Goal: Register for event/course

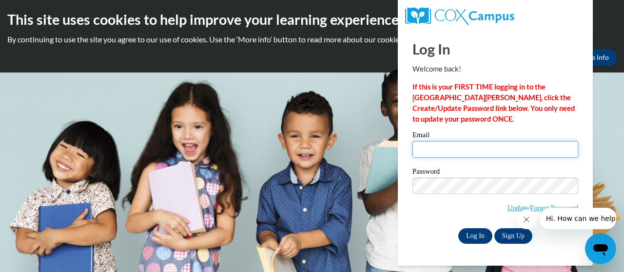
type input "quenesha.hall@drewcharterschool.org"
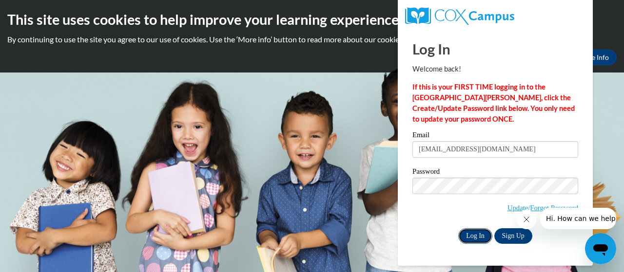
click at [479, 235] on input "Log In" at bounding box center [475, 237] width 34 height 16
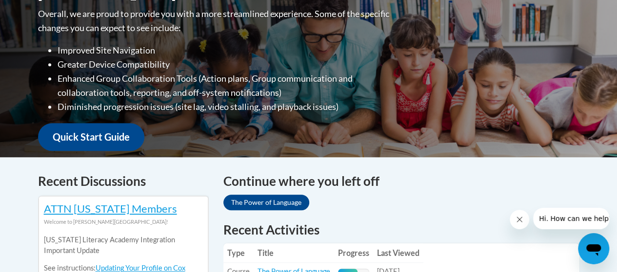
scroll to position [456, 0]
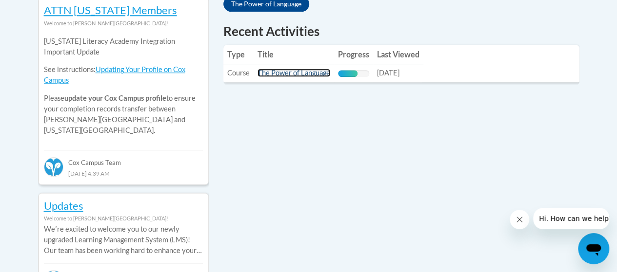
click at [301, 76] on link "The Power of Language" at bounding box center [293, 73] width 73 height 8
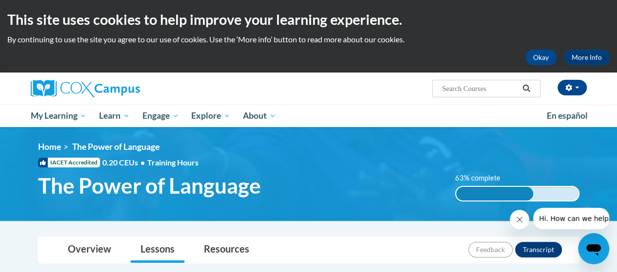
click at [485, 91] on input "Search..." at bounding box center [480, 89] width 78 height 12
type input "m"
click at [451, 91] on input "Meaniful converstaion" at bounding box center [480, 89] width 78 height 12
type input "Meaniful converstaion"
drag, startPoint x: 509, startPoint y: 88, endPoint x: 321, endPoint y: 90, distance: 188.6
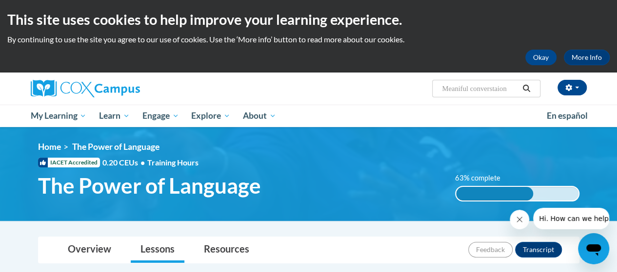
click at [321, 90] on div "Quenesha Hall (America/New_York UTC-04:00) My Profile Inbox My Transcripts Log …" at bounding box center [403, 85] width 380 height 25
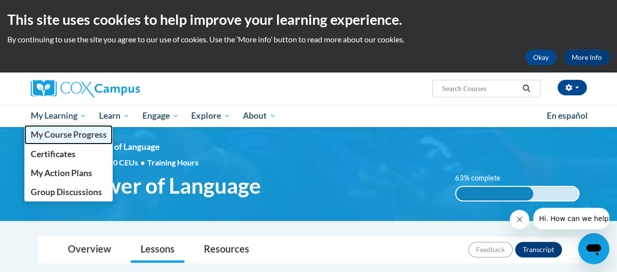
click at [78, 134] on span "My Course Progress" at bounding box center [68, 135] width 76 height 10
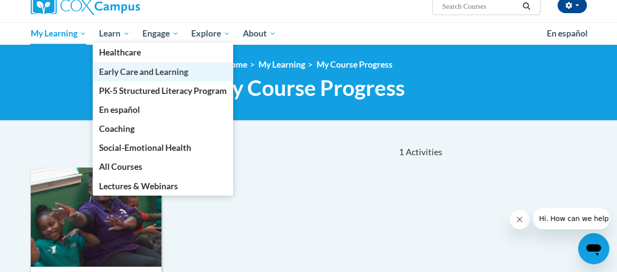
scroll to position [69, 0]
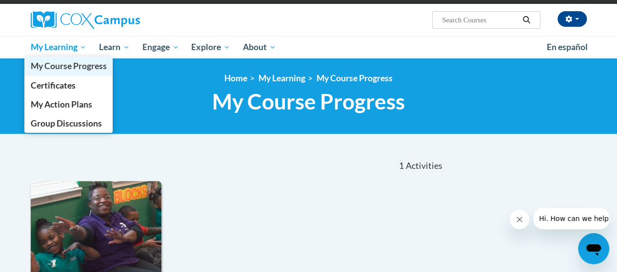
click at [54, 61] on span "My Course Progress" at bounding box center [68, 66] width 76 height 10
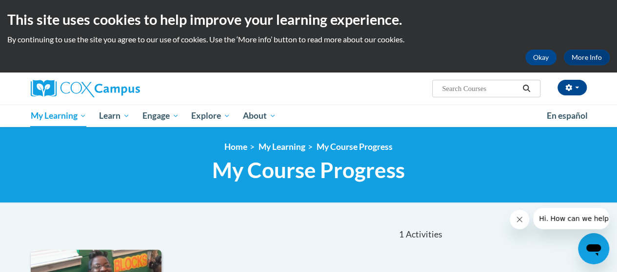
click at [482, 94] on input "Search..." at bounding box center [480, 89] width 78 height 12
drag, startPoint x: 455, startPoint y: 86, endPoint x: 402, endPoint y: 111, distance: 58.9
click at [402, 111] on ul "My Learning My Learning My Course Progress Certificates My Action Plans Group D…" at bounding box center [282, 116] width 516 height 22
click at [466, 91] on input "meaniful conversation" at bounding box center [480, 89] width 78 height 12
click at [461, 91] on input "meaniful conversation" at bounding box center [480, 89] width 78 height 12
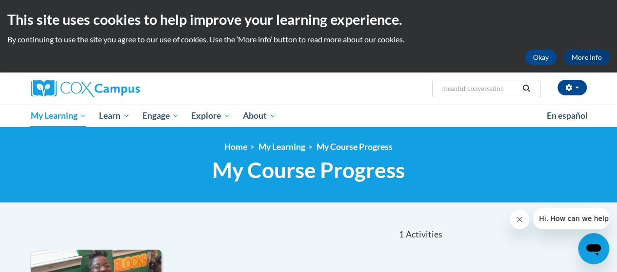
type input "meanful conversation"
click at [483, 104] on div "Quenesha Hall (America/New_York UTC-04:00) My Profile Inbox My Transcripts Log …" at bounding box center [308, 89] width 570 height 32
click at [470, 94] on input "meanful conversation" at bounding box center [480, 89] width 78 height 12
click at [461, 91] on input "meanful conversation" at bounding box center [480, 89] width 78 height 12
drag, startPoint x: 469, startPoint y: 93, endPoint x: 437, endPoint y: 98, distance: 32.2
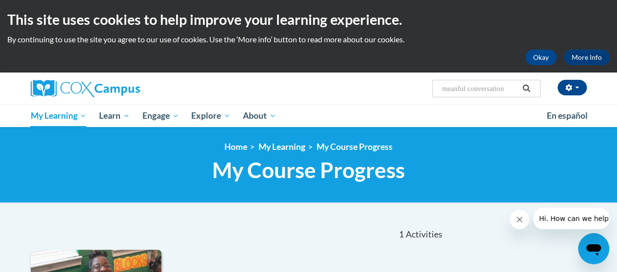
click at [437, 98] on div "Quenesha Hall (America/New_York UTC-04:00) My Profile Inbox My Transcripts Log …" at bounding box center [308, 89] width 570 height 32
drag, startPoint x: 437, startPoint y: 98, endPoint x: 427, endPoint y: 45, distance: 54.1
click at [427, 45] on div "This site uses cookies to help improve your learning experience. By continuing …" at bounding box center [308, 36] width 617 height 73
click at [526, 89] on icon "Search" at bounding box center [525, 88] width 9 height 7
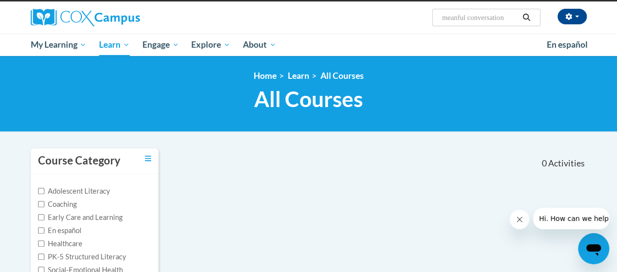
scroll to position [71, 0]
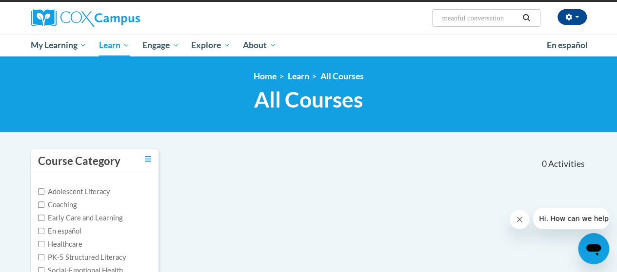
click at [471, 13] on input "meanful conversation" at bounding box center [480, 18] width 78 height 12
type input "meaningful conversation"
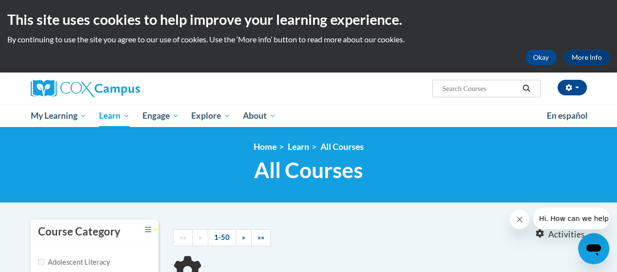
type input "meaningful conversation"
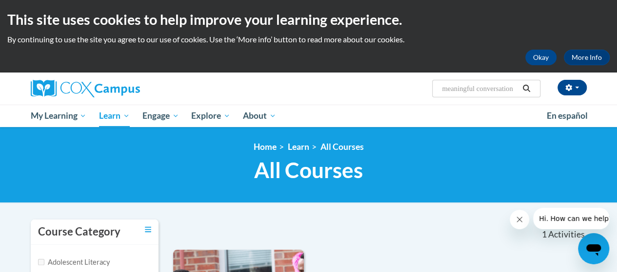
scroll to position [284, 0]
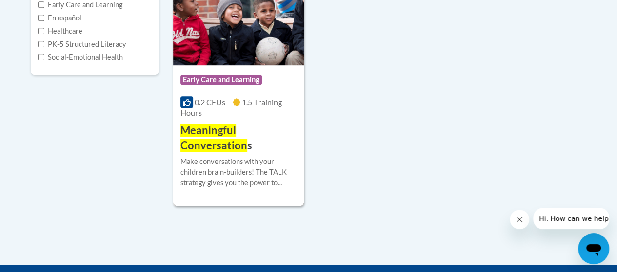
click at [217, 48] on img at bounding box center [238, 15] width 131 height 99
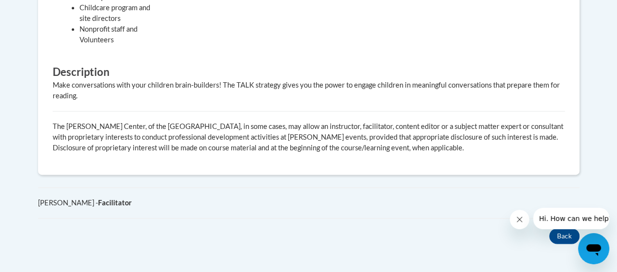
scroll to position [518, 0]
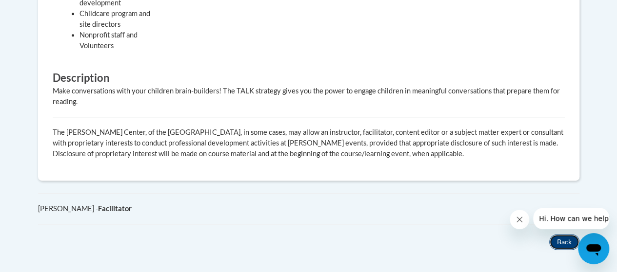
click at [566, 246] on button "Back" at bounding box center [564, 242] width 30 height 16
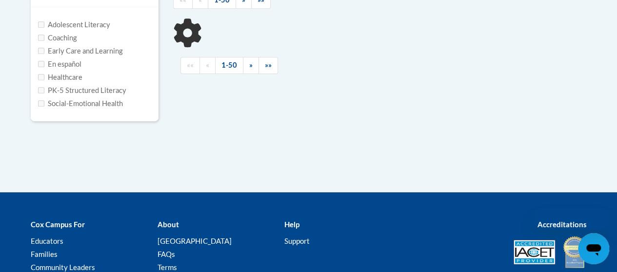
scroll to position [235, 0]
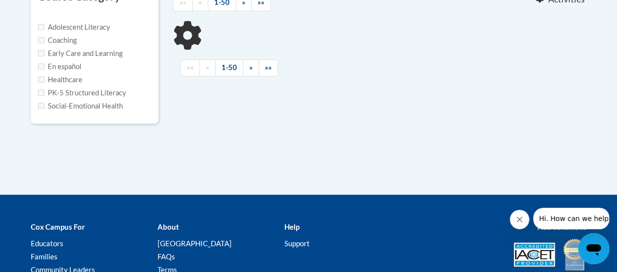
type input "meaningful conversation"
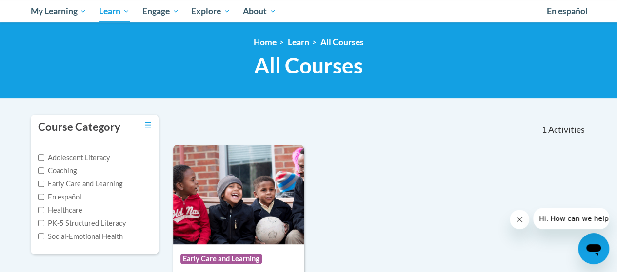
scroll to position [105, 0]
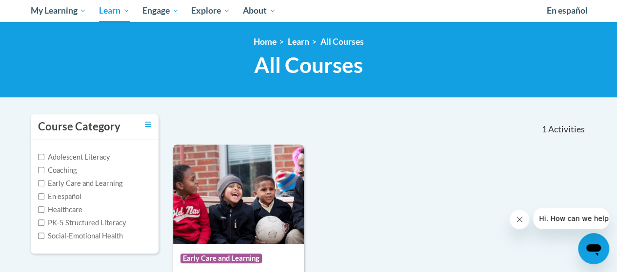
click at [229, 177] on img at bounding box center [238, 194] width 131 height 99
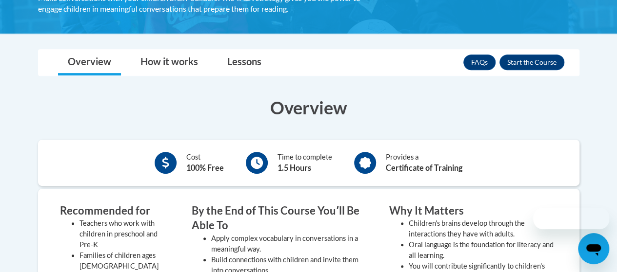
scroll to position [212, 0]
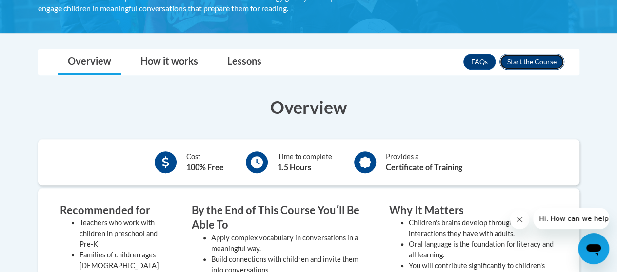
click at [549, 59] on button "Enroll" at bounding box center [531, 62] width 65 height 16
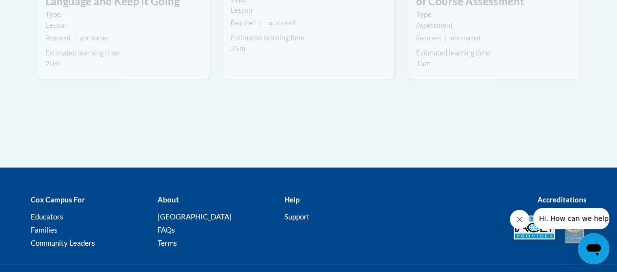
scroll to position [767, 0]
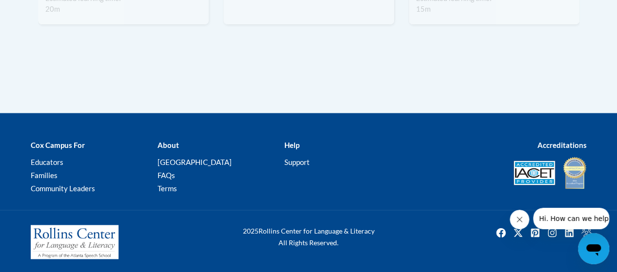
drag, startPoint x: 197, startPoint y: 47, endPoint x: 110, endPoint y: 70, distance: 90.1
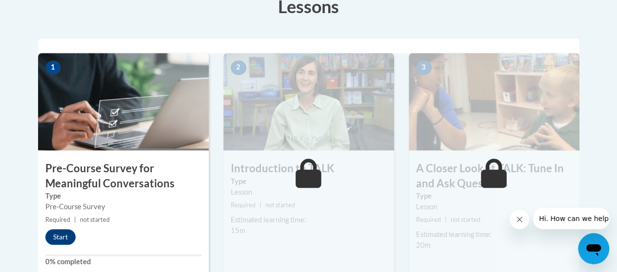
scroll to position [171, 0]
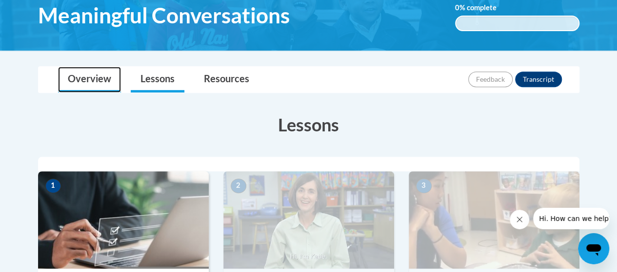
click at [95, 77] on link "Overview" at bounding box center [89, 80] width 63 height 26
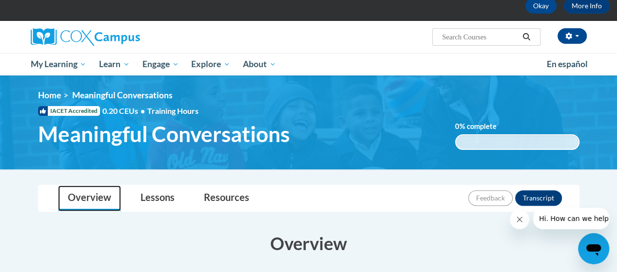
scroll to position [0, 0]
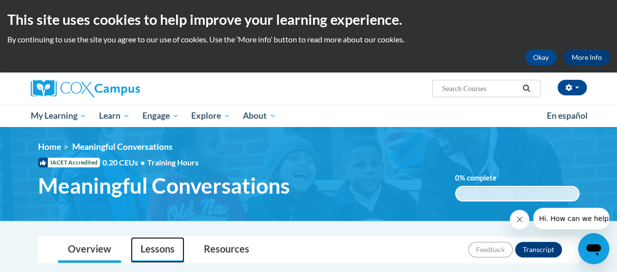
click at [156, 238] on link "Lessons" at bounding box center [158, 250] width 54 height 26
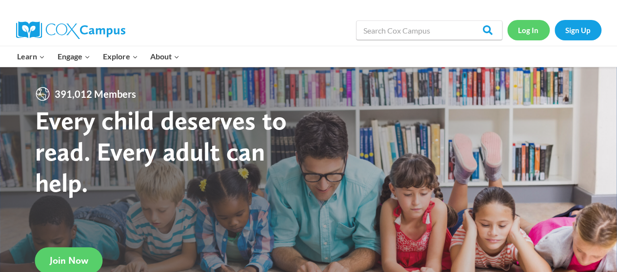
click at [528, 31] on link "Log In" at bounding box center [528, 30] width 42 height 20
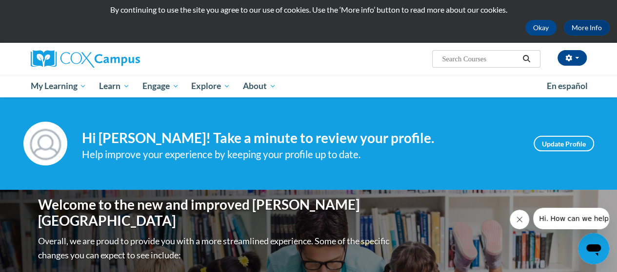
scroll to position [28, 0]
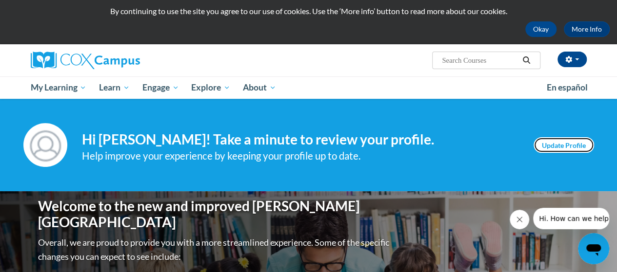
click at [560, 140] on link "Update Profile" at bounding box center [563, 145] width 60 height 16
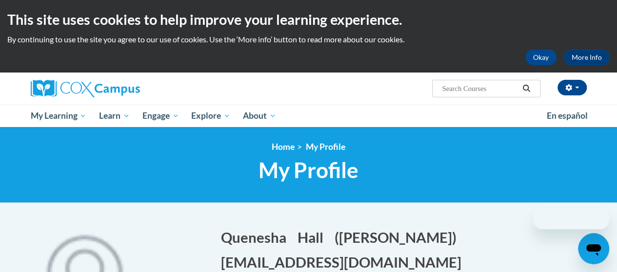
scroll to position [165, 0]
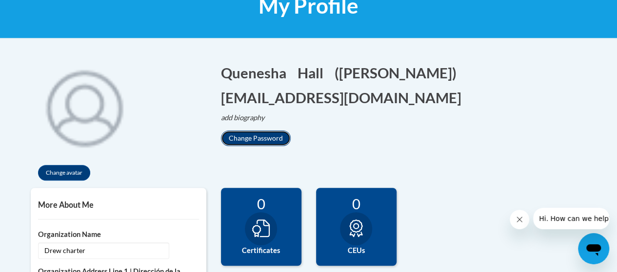
click at [250, 131] on button "Change Password" at bounding box center [256, 139] width 70 height 16
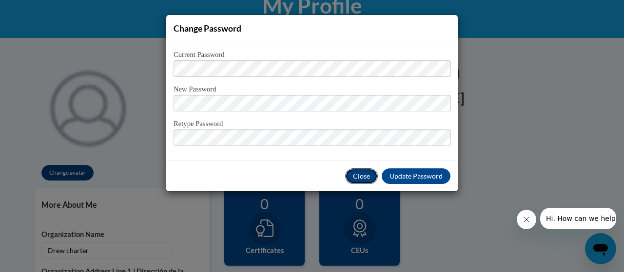
click at [362, 176] on button "Close" at bounding box center [361, 177] width 33 height 16
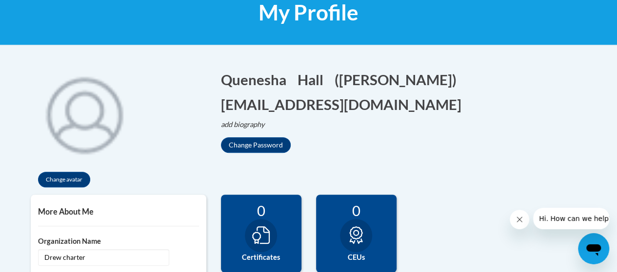
scroll to position [157, 0]
